Goal: Task Accomplishment & Management: Use online tool/utility

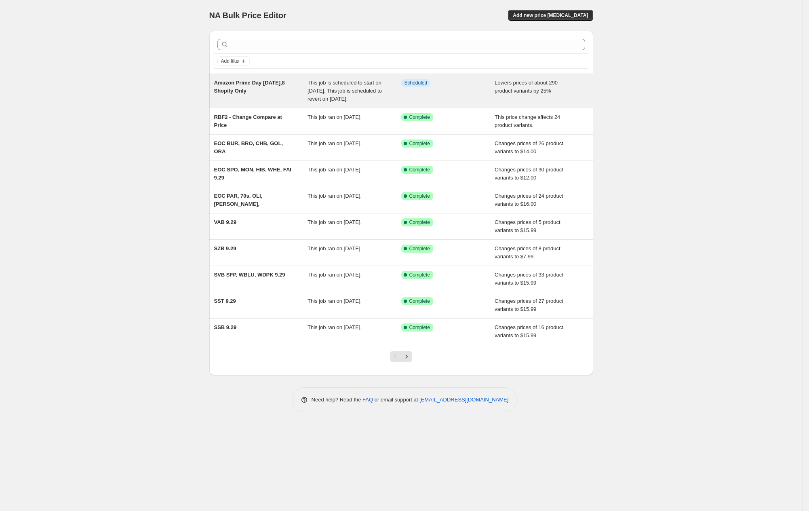
click at [339, 88] on span "This job is scheduled to start on [DATE]. This job is scheduled to revert on [D…" at bounding box center [344, 91] width 74 height 22
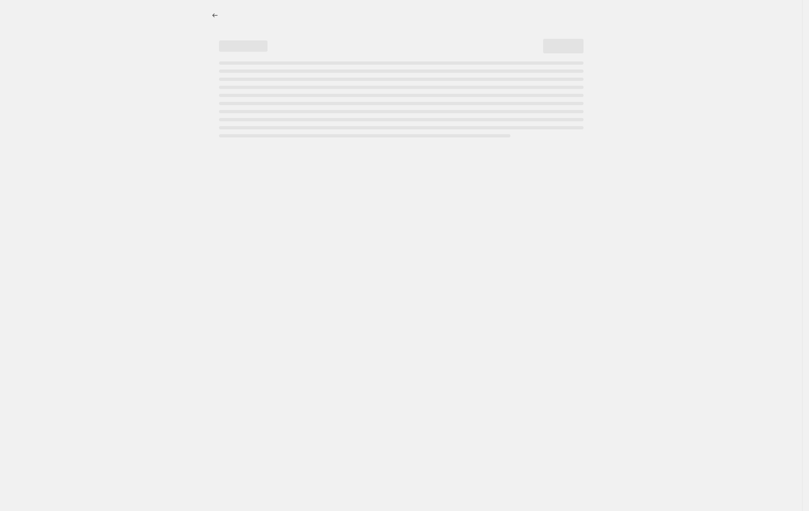
select select "percentage"
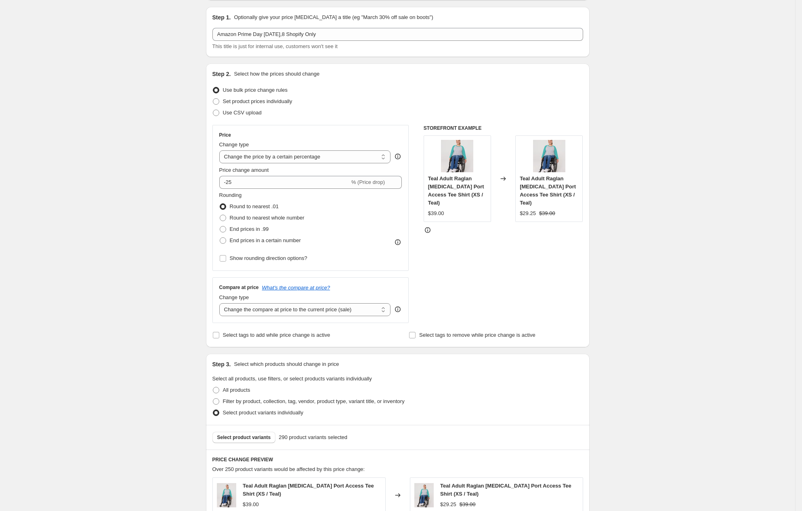
scroll to position [182, 0]
